Goal: Navigation & Orientation: Find specific page/section

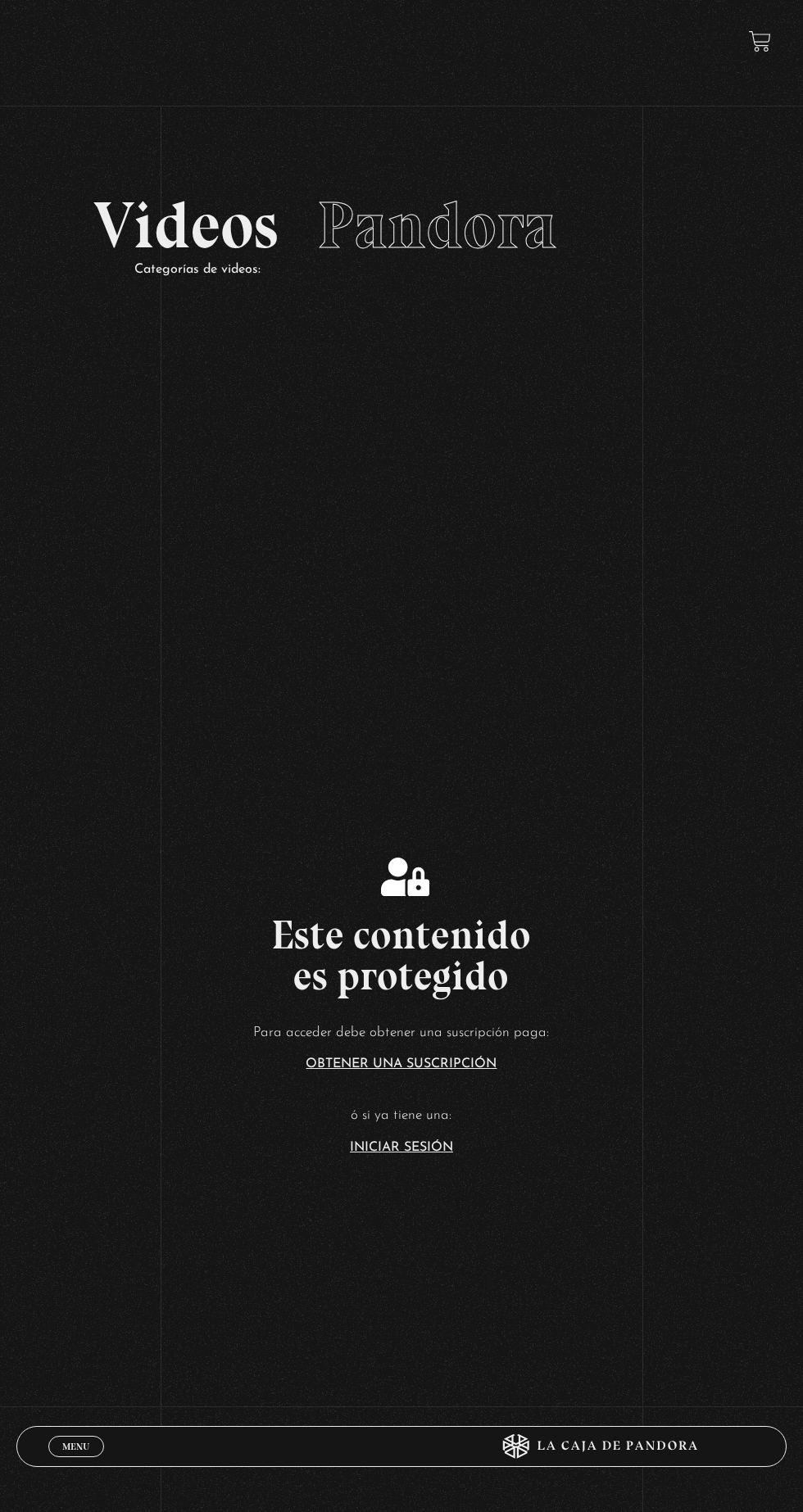
click at [395, 1153] on link "Iniciar Sesión" at bounding box center [401, 1147] width 103 height 13
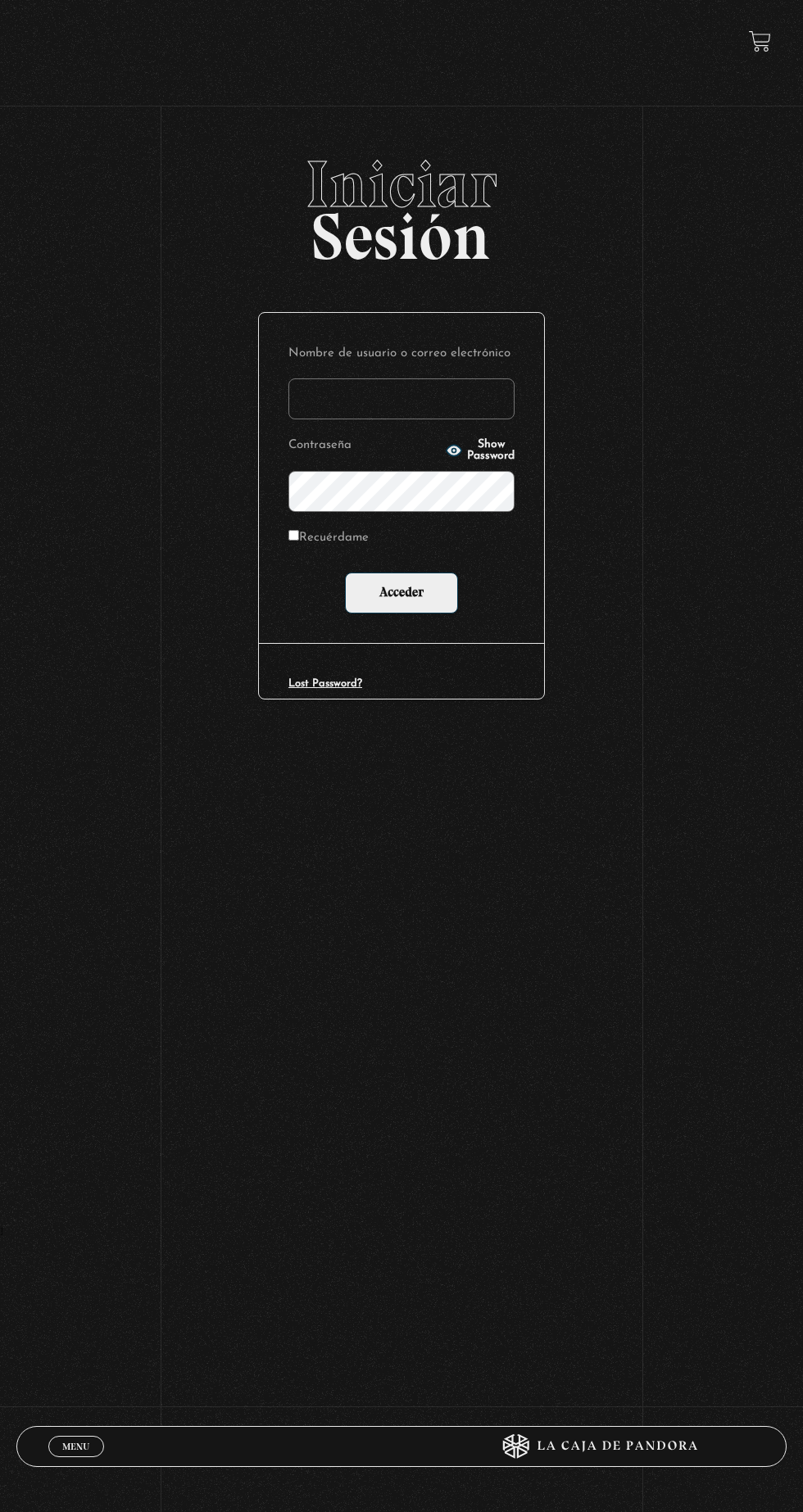
click at [374, 406] on input "Nombre de usuario o correo electrónico" at bounding box center [401, 399] width 226 height 41
type input "[EMAIL_ADDRESS][DOMAIN_NAME]"
click at [345, 573] on input "Acceder" at bounding box center [401, 593] width 113 height 41
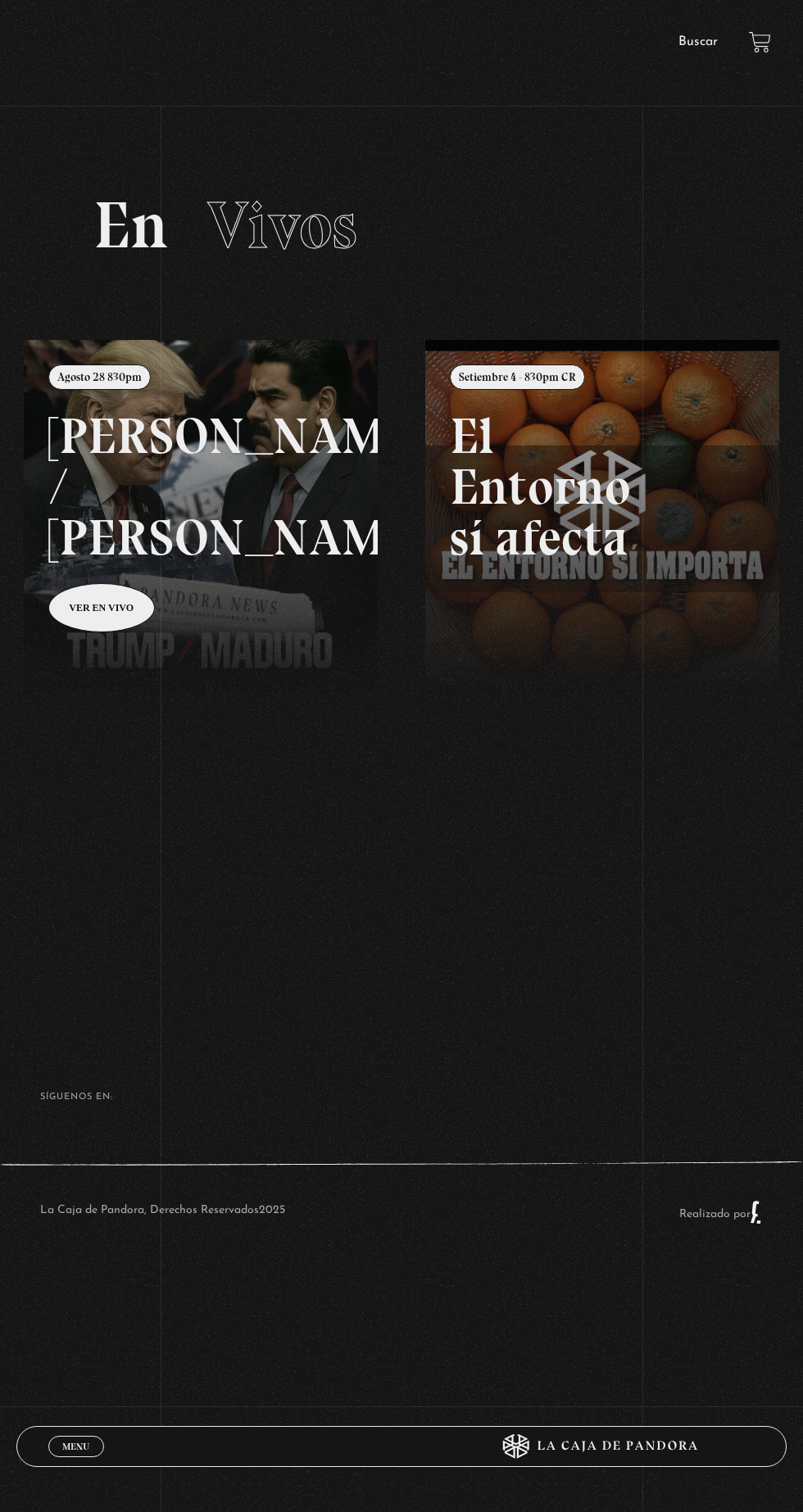
click at [694, 42] on link "Buscar" at bounding box center [698, 41] width 39 height 13
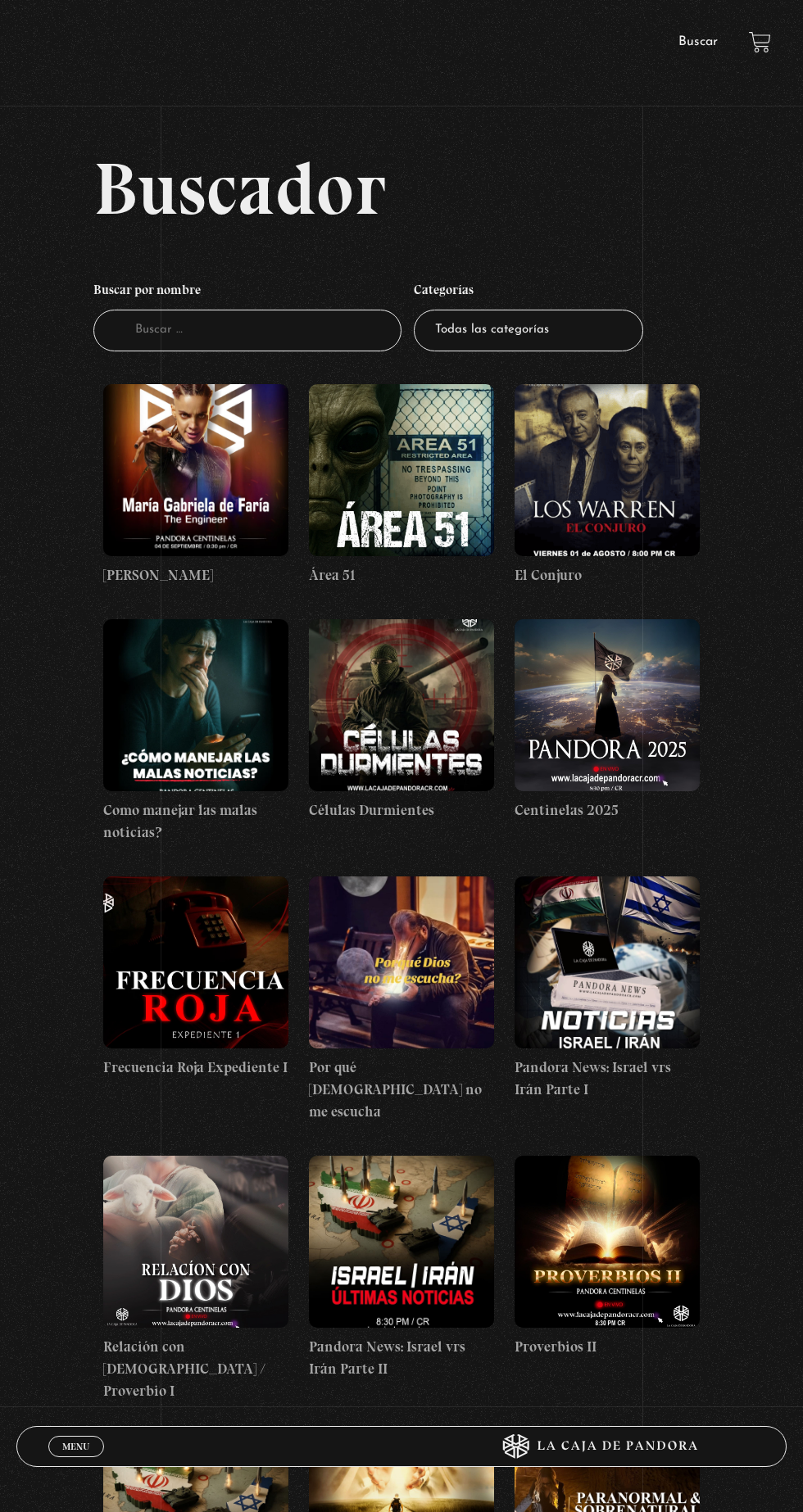
click at [396, 445] on figure at bounding box center [401, 470] width 185 height 172
